Goal: Task Accomplishment & Management: Manage account settings

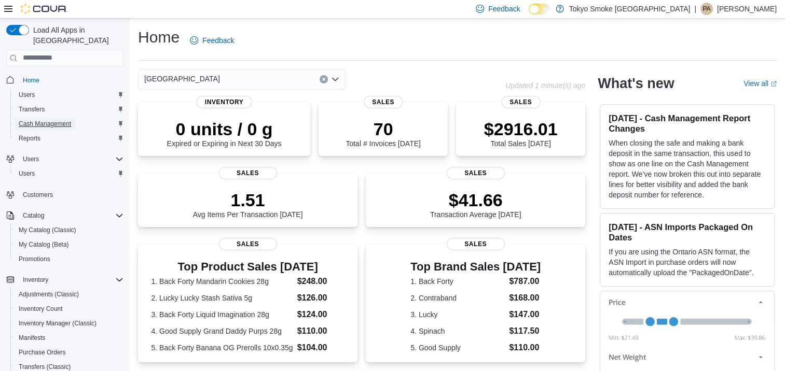
click at [50, 120] on span "Cash Management" at bounding box center [45, 124] width 52 height 8
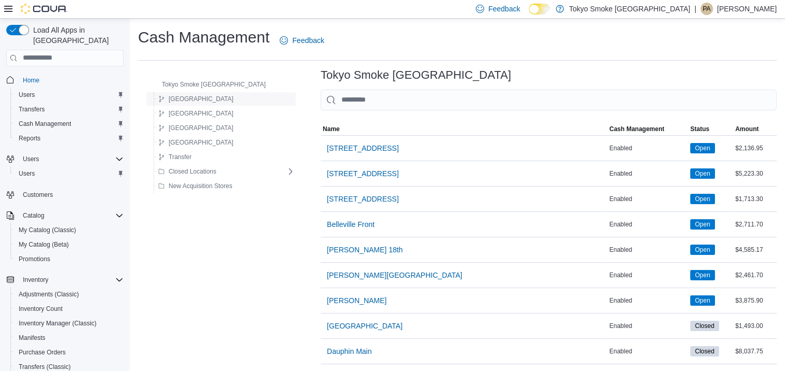
click at [194, 100] on button "[GEOGRAPHIC_DATA]" at bounding box center [195, 99] width 83 height 12
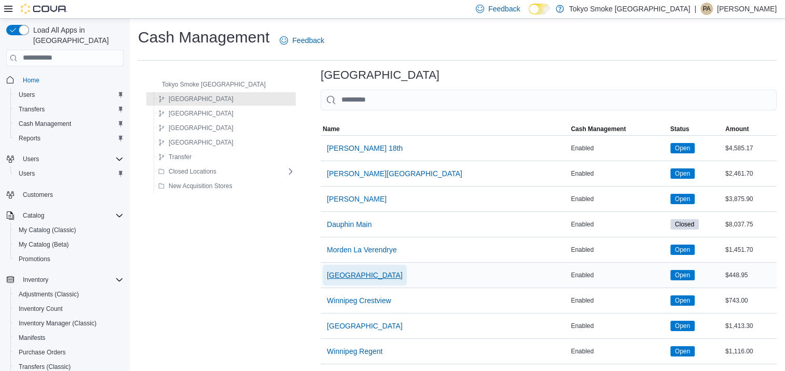
click at [333, 275] on span "[GEOGRAPHIC_DATA]" at bounding box center [365, 275] width 76 height 10
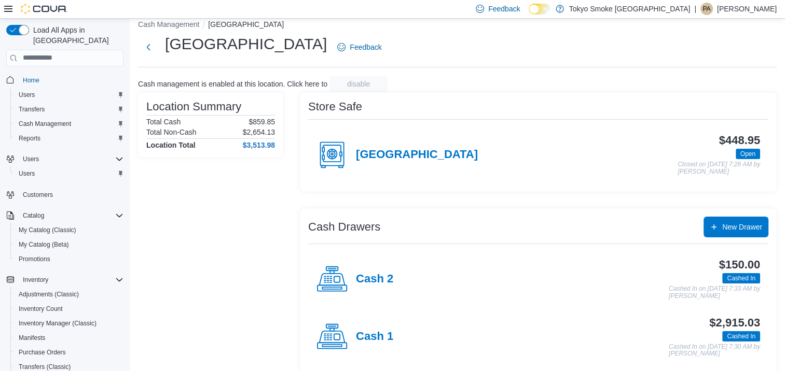
scroll to position [23, 0]
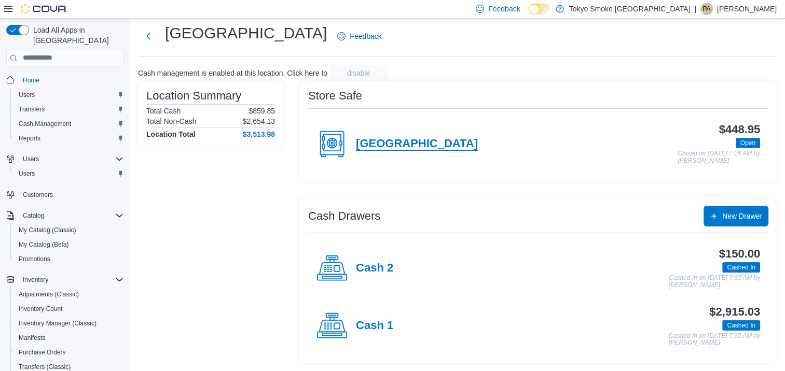
click at [406, 142] on h4 "[GEOGRAPHIC_DATA]" at bounding box center [417, 143] width 122 height 13
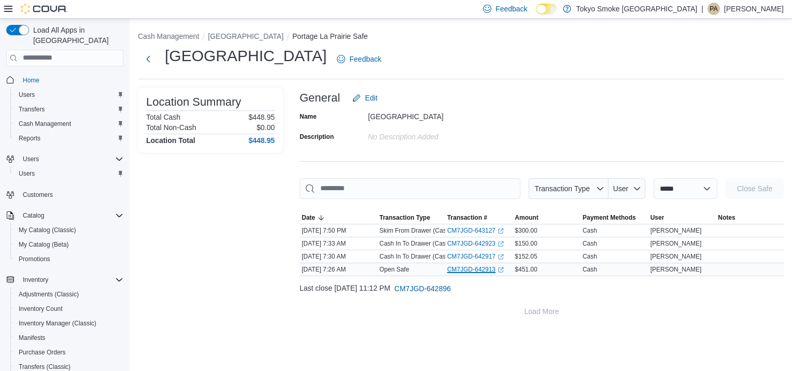
click at [477, 271] on link "CM7JGD-642913 (opens in a new tab or window)" at bounding box center [476, 269] width 57 height 8
click at [483, 253] on link "CM7JGD-642917 (opens in a new tab or window)" at bounding box center [476, 257] width 57 height 8
click at [234, 33] on button "[GEOGRAPHIC_DATA]" at bounding box center [246, 36] width 76 height 8
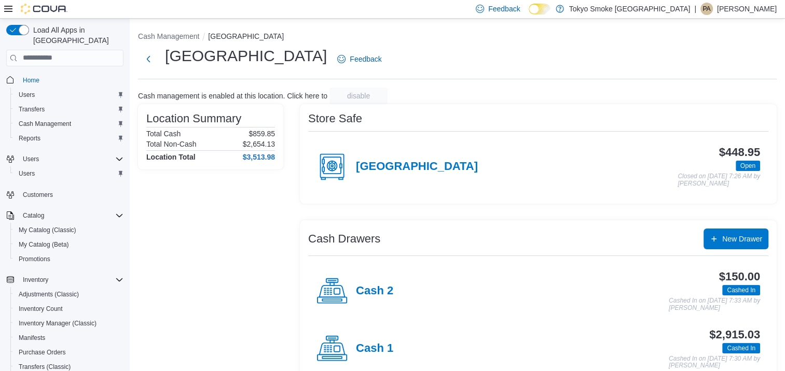
scroll to position [23, 0]
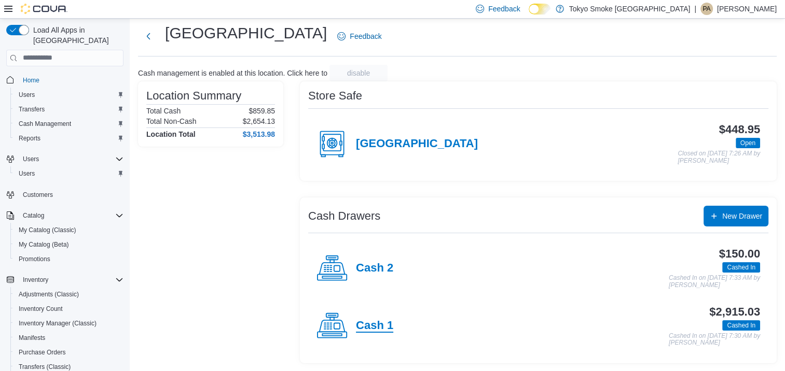
click at [374, 326] on h4 "Cash 1" at bounding box center [374, 325] width 37 height 13
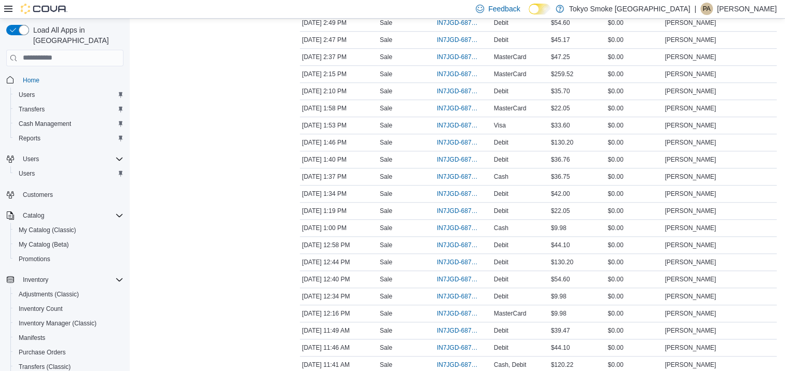
scroll to position [1140, 0]
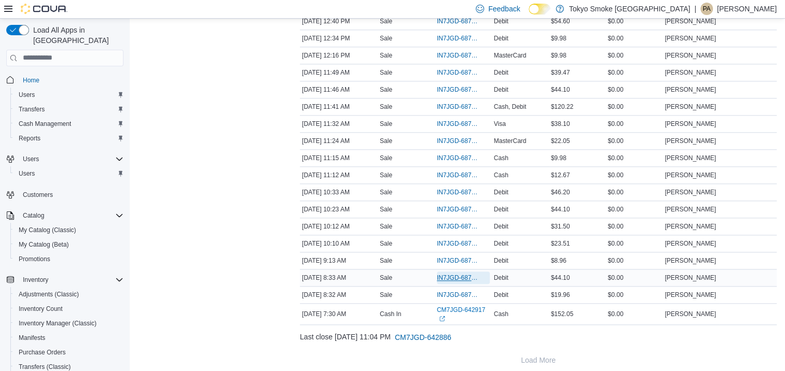
click at [458, 274] on span "IN7JGD-6876408" at bounding box center [458, 278] width 43 height 8
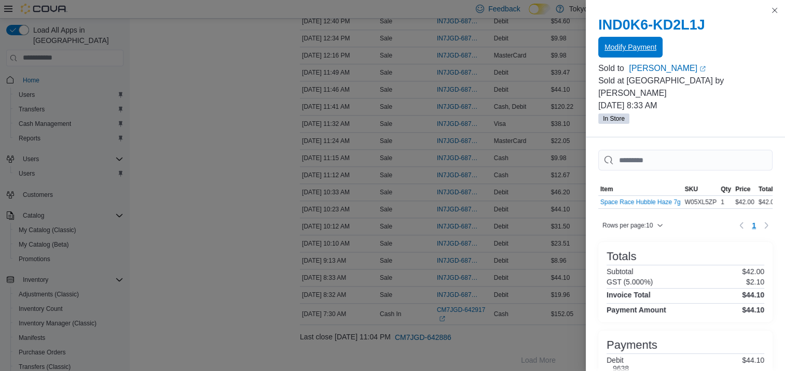
click at [630, 50] on span "Modify Payment" at bounding box center [630, 47] width 52 height 10
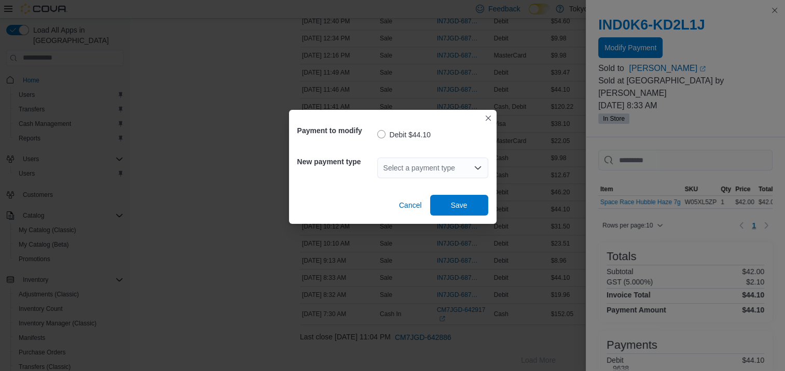
click at [436, 171] on div "Select a payment type" at bounding box center [432, 168] width 111 height 21
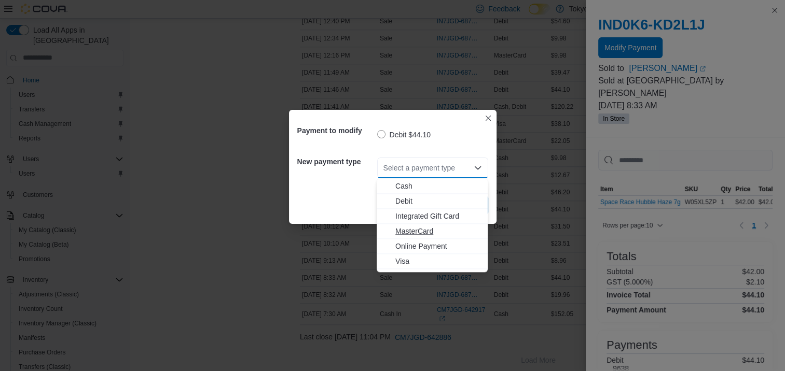
click at [423, 236] on button "MasterCard" at bounding box center [431, 231] width 111 height 15
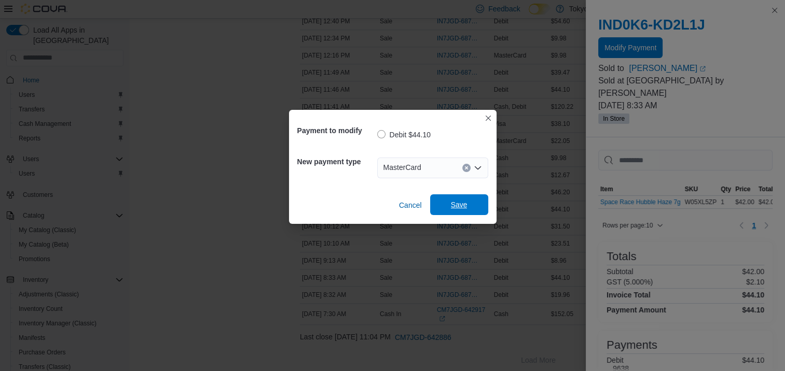
click at [460, 199] on span "Save" at bounding box center [459, 204] width 46 height 21
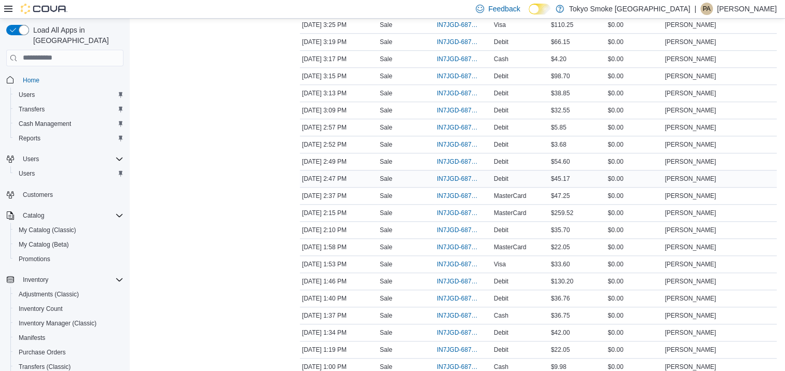
scroll to position [725, 0]
click at [473, 175] on span "IN7JGD-6878224" at bounding box center [458, 179] width 43 height 8
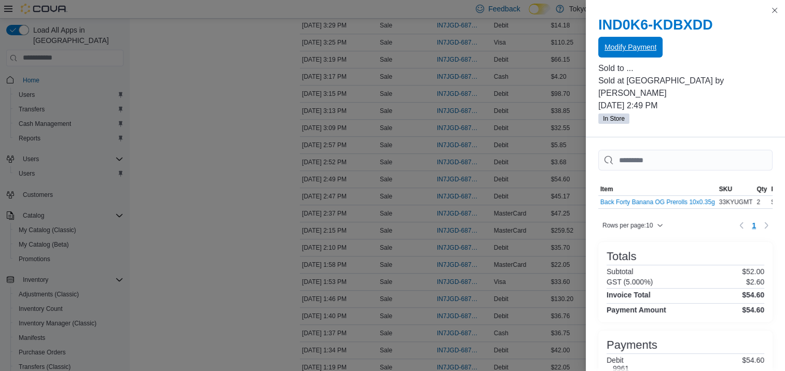
click at [632, 42] on span "Modify Payment" at bounding box center [630, 47] width 52 height 21
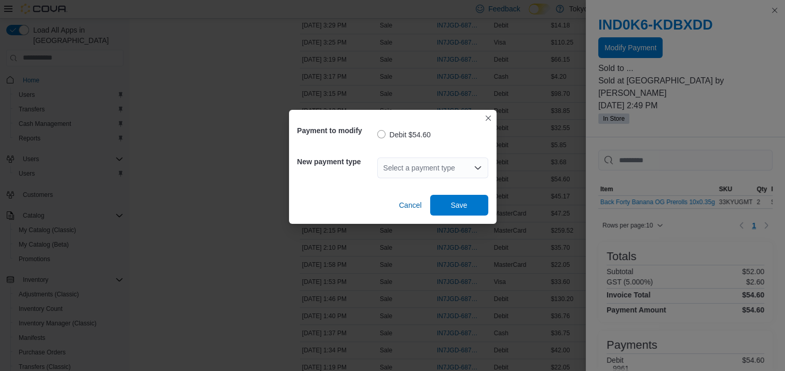
click at [422, 166] on div "Select a payment type" at bounding box center [432, 168] width 111 height 21
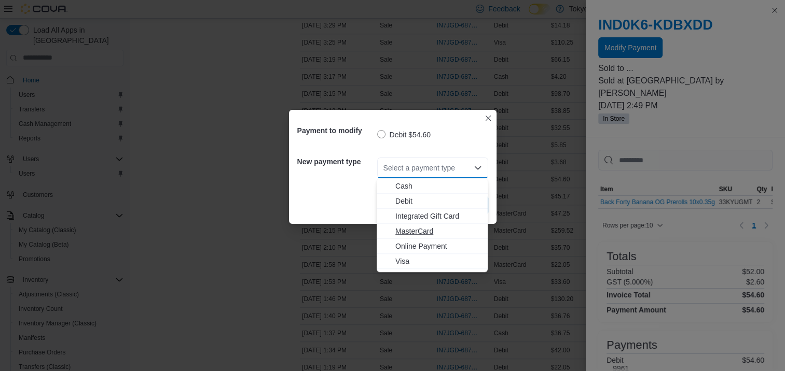
click at [419, 227] on span "MasterCard" at bounding box center [438, 231] width 86 height 10
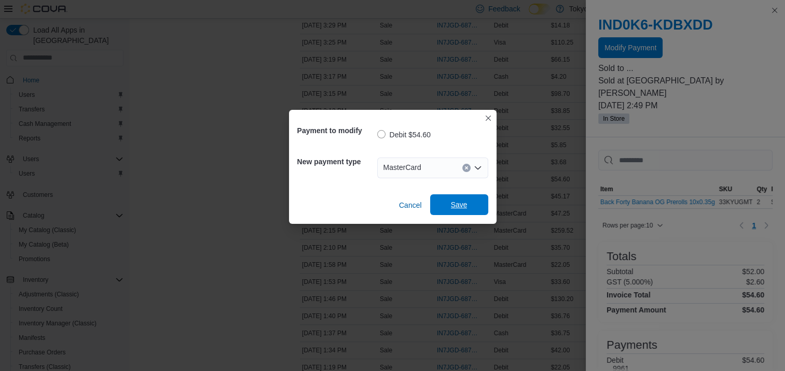
click at [458, 203] on span "Save" at bounding box center [459, 205] width 17 height 10
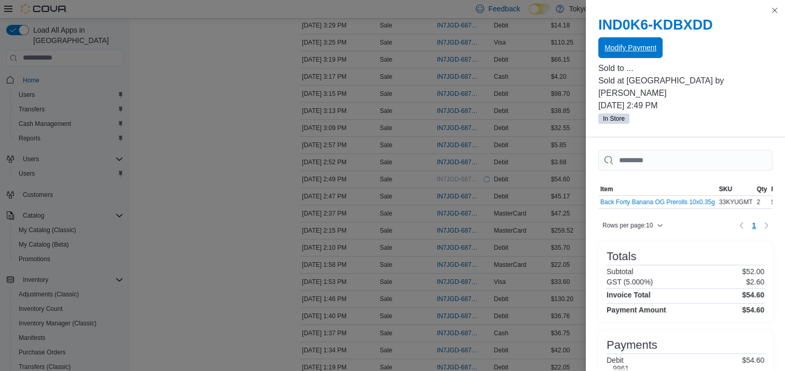
scroll to position [0, 0]
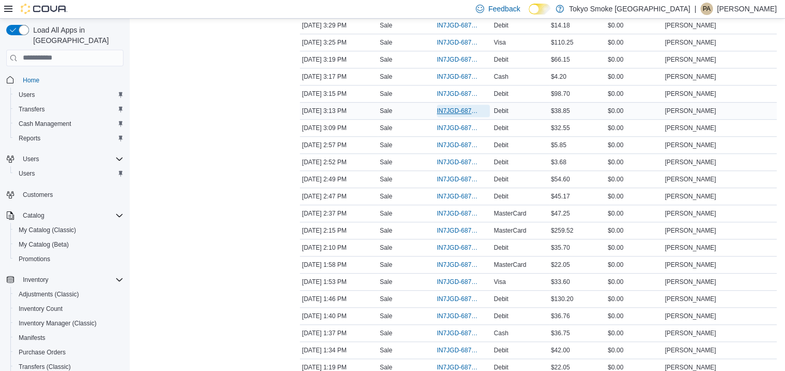
click at [452, 107] on span "IN7JGD-6878354" at bounding box center [458, 111] width 43 height 8
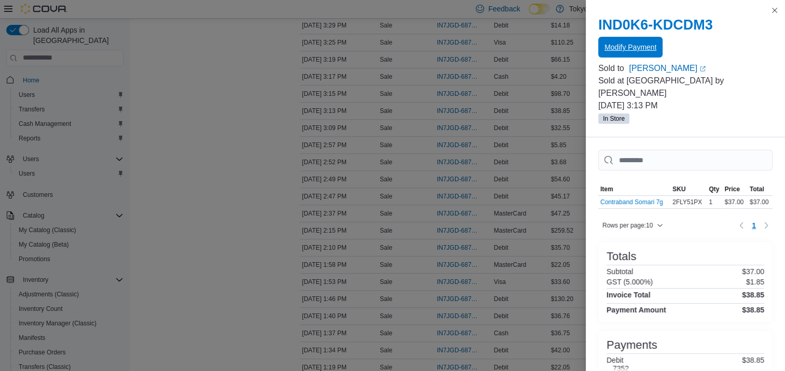
click at [635, 50] on span "Modify Payment" at bounding box center [630, 47] width 52 height 10
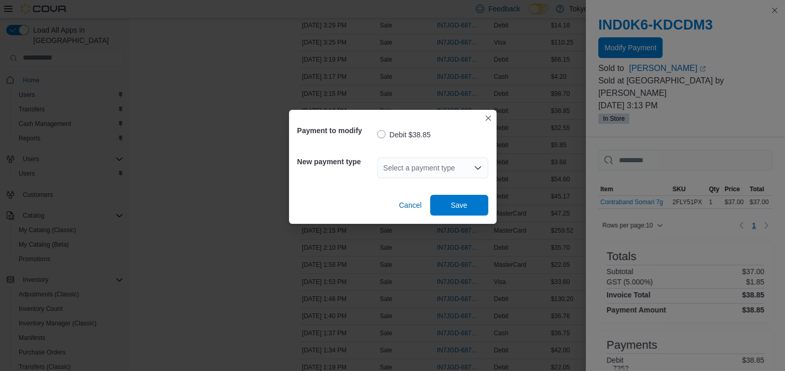
click at [444, 177] on div "Select a payment type" at bounding box center [432, 168] width 111 height 21
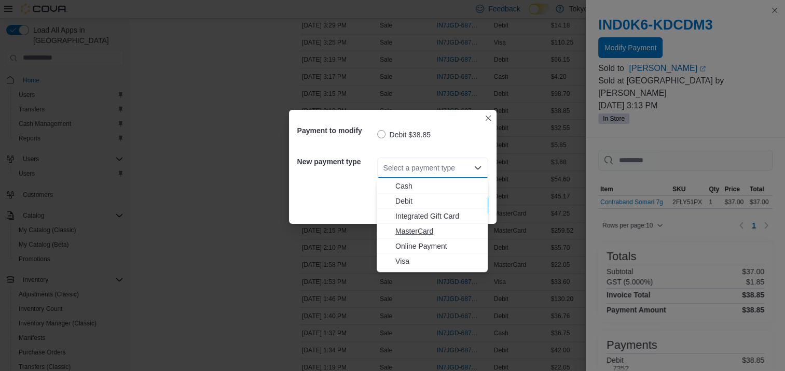
click at [430, 232] on span "MasterCard" at bounding box center [438, 231] width 86 height 10
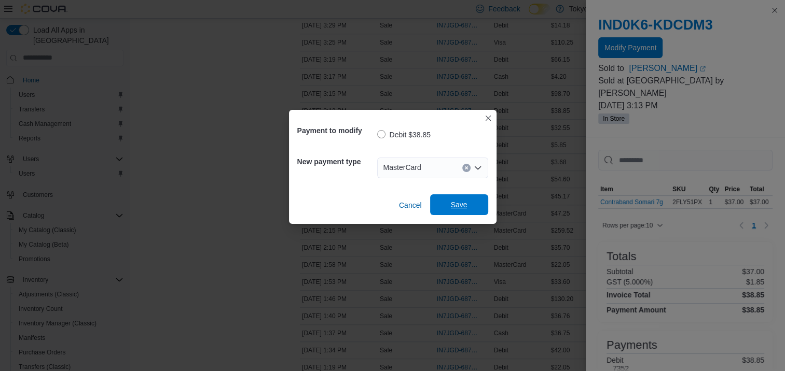
click at [460, 207] on span "Save" at bounding box center [459, 205] width 17 height 10
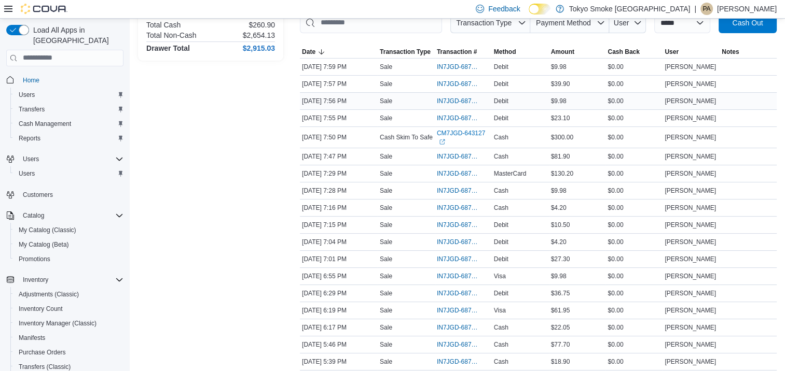
scroll to position [155, 0]
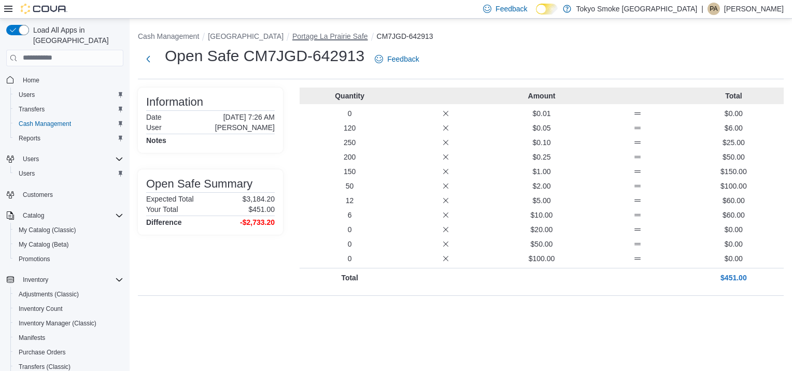
click at [342, 39] on button "Portage La Prairie Safe" at bounding box center [330, 36] width 76 height 8
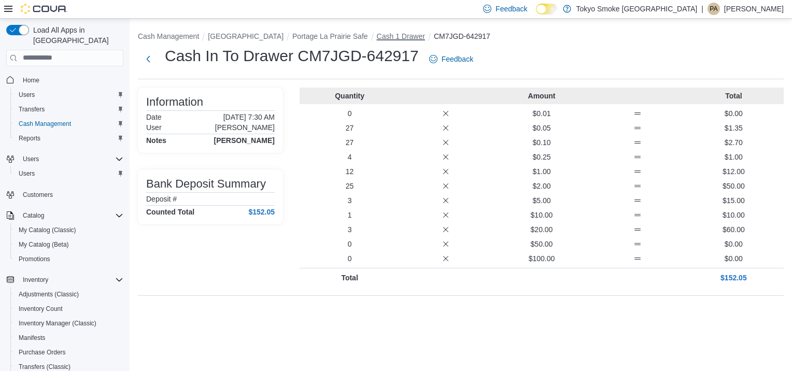
click at [390, 38] on button "Cash 1 Drawer" at bounding box center [401, 36] width 48 height 8
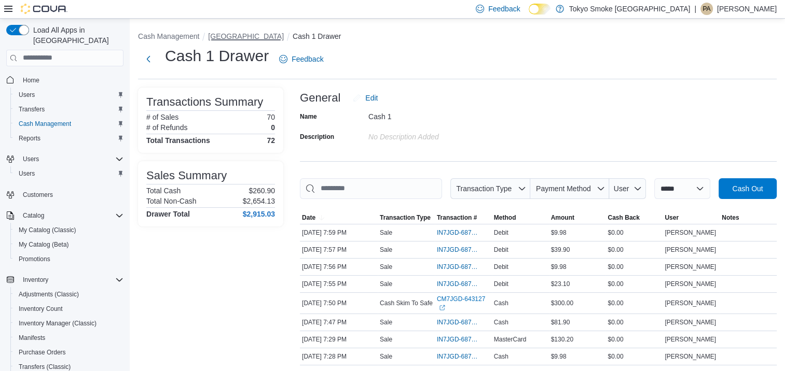
click at [245, 36] on button "[GEOGRAPHIC_DATA]" at bounding box center [246, 36] width 76 height 8
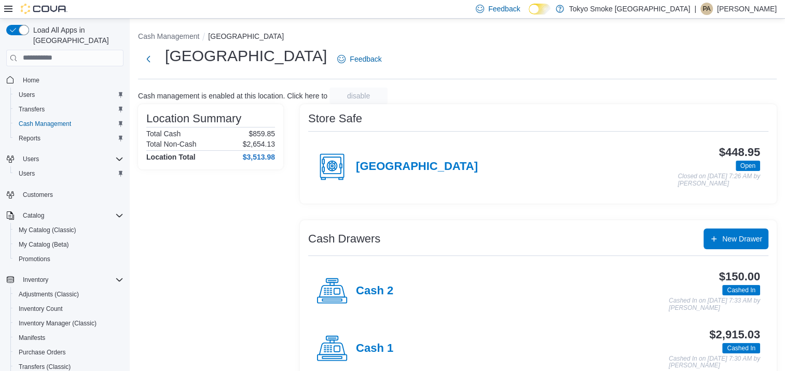
click at [376, 283] on div "Cash 2" at bounding box center [354, 291] width 77 height 31
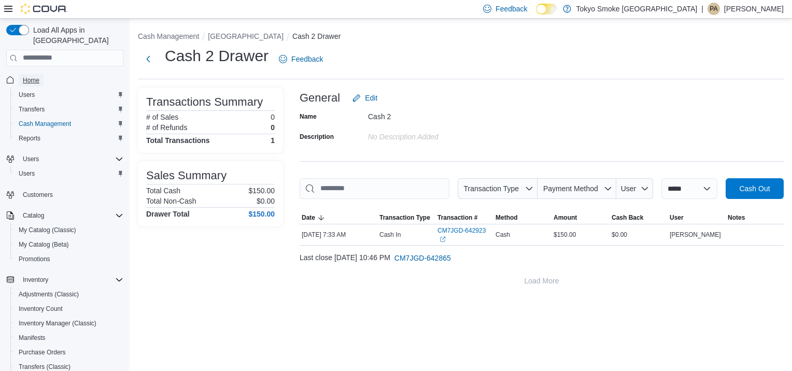
click at [34, 76] on span "Home" at bounding box center [31, 80] width 17 height 8
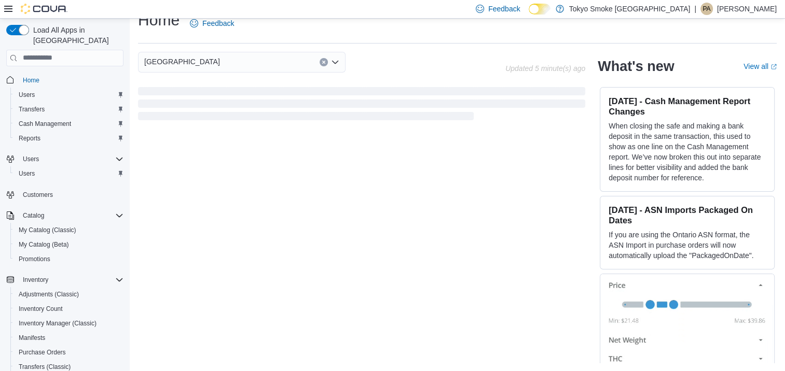
scroll to position [251, 0]
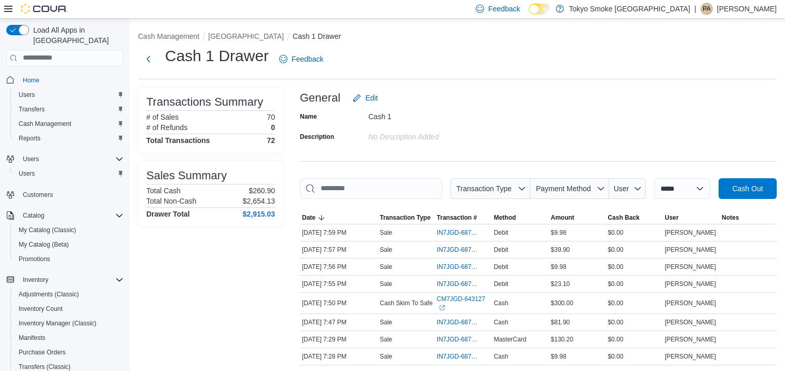
scroll to position [155, 0]
